Goal: Task Accomplishment & Management: Manage account settings

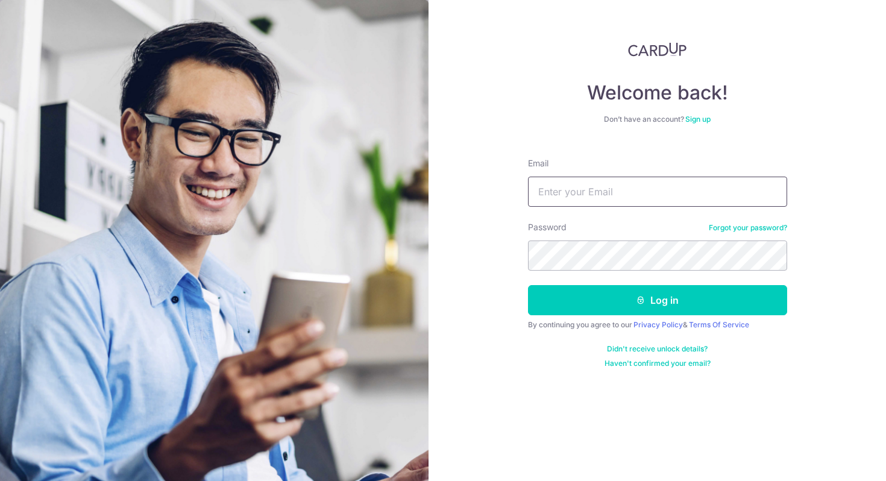
drag, startPoint x: 0, startPoint y: 0, endPoint x: 587, endPoint y: 195, distance: 618.2
click at [587, 195] on input "Email" at bounding box center [657, 192] width 259 height 30
click at [572, 194] on input "[EMAIL_ADDRESS][DOMAIN_NAME]" at bounding box center [657, 192] width 259 height 30
drag, startPoint x: 627, startPoint y: 193, endPoint x: 741, endPoint y: 202, distance: 114.2
click at [741, 202] on input "[EMAIL_ADDRESS][DOMAIN_NAME]" at bounding box center [657, 192] width 259 height 30
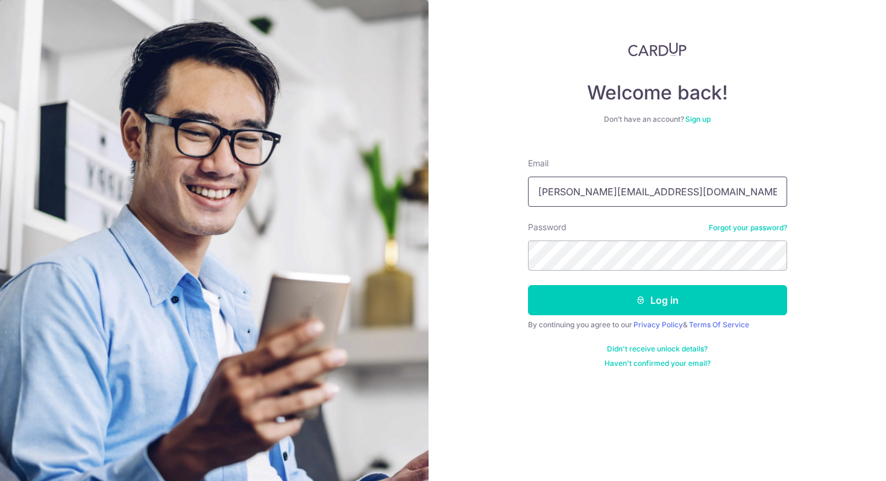
type input "[PERSON_NAME][EMAIL_ADDRESS][DOMAIN_NAME]"
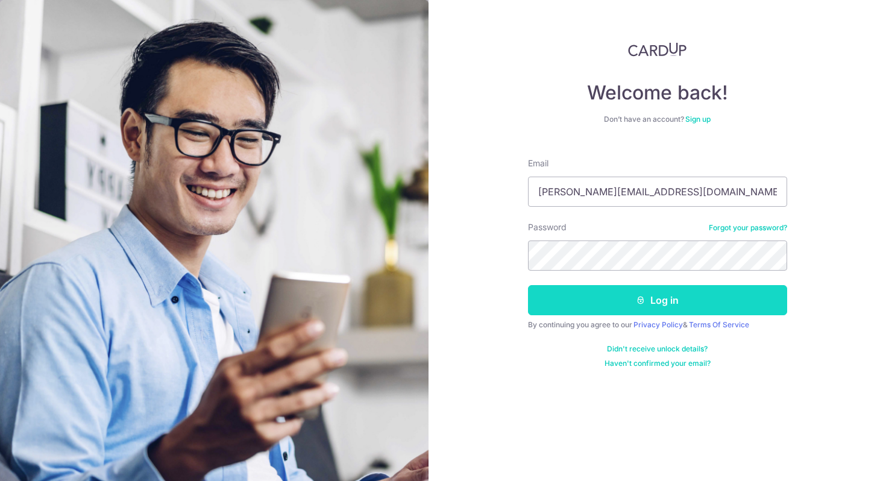
click at [719, 304] on button "Log in" at bounding box center [657, 300] width 259 height 30
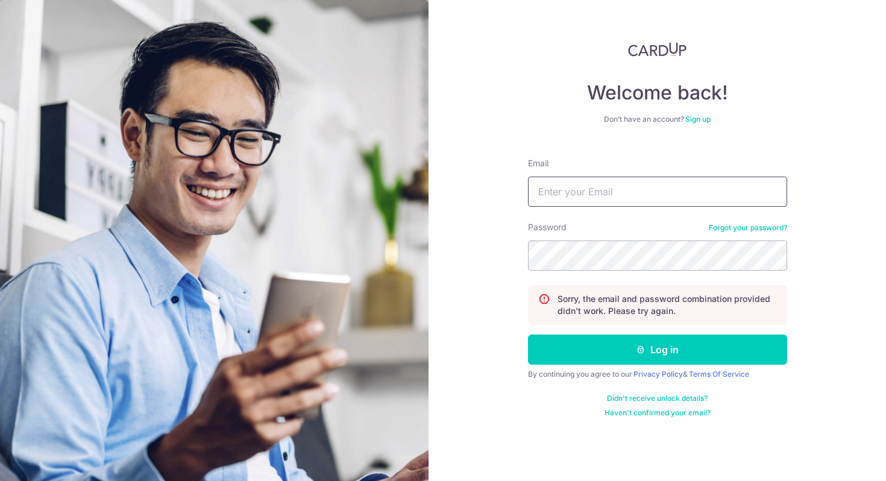
click at [639, 193] on input "Email" at bounding box center [657, 192] width 259 height 30
type input "[PERSON_NAME][EMAIL_ADDRESS][DOMAIN_NAME]"
click at [743, 230] on link "Forgot your password?" at bounding box center [747, 228] width 78 height 10
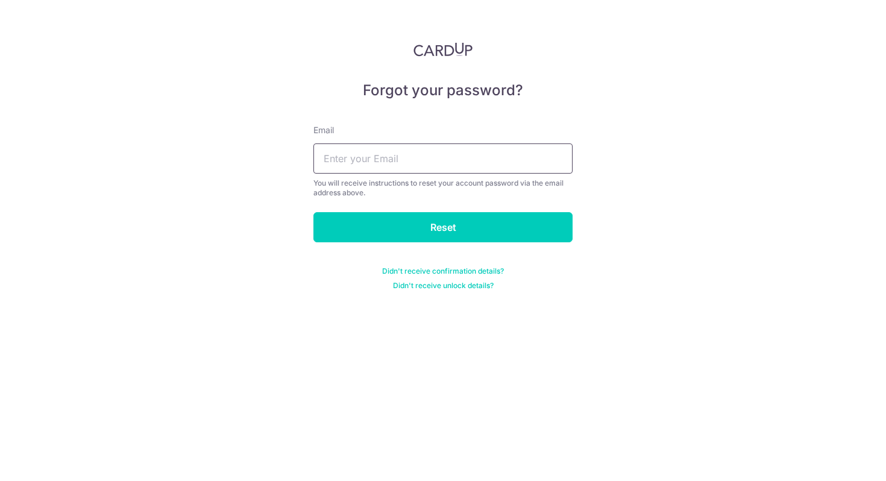
click at [444, 157] on input "text" at bounding box center [442, 158] width 259 height 30
type input "[PERSON_NAME][EMAIL_ADDRESS][DOMAIN_NAME]"
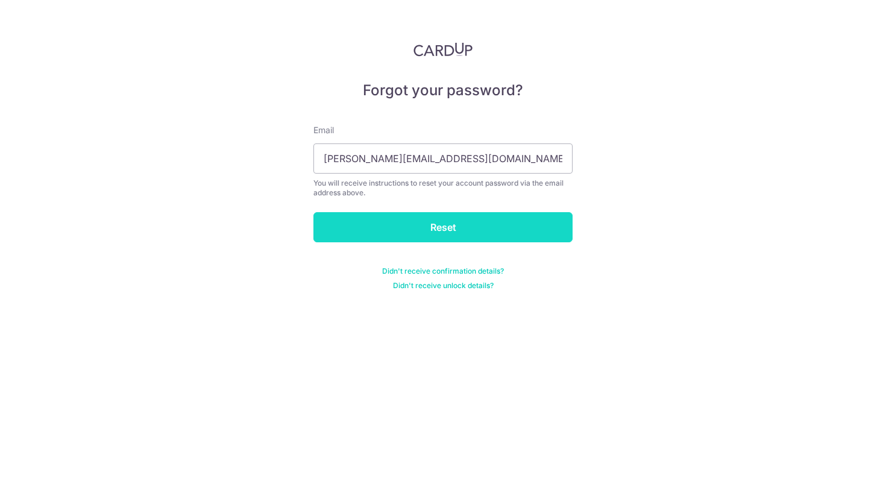
click at [443, 225] on input "Reset" at bounding box center [442, 227] width 259 height 30
